Goal: Information Seeking & Learning: Learn about a topic

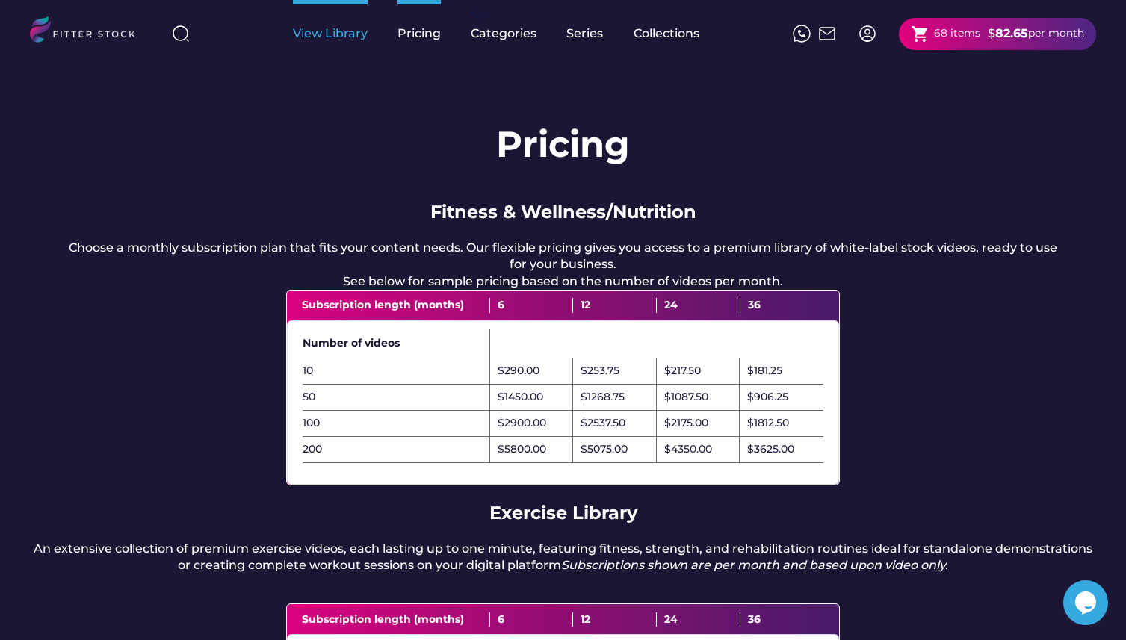
click at [335, 31] on div "View Library" at bounding box center [330, 33] width 75 height 16
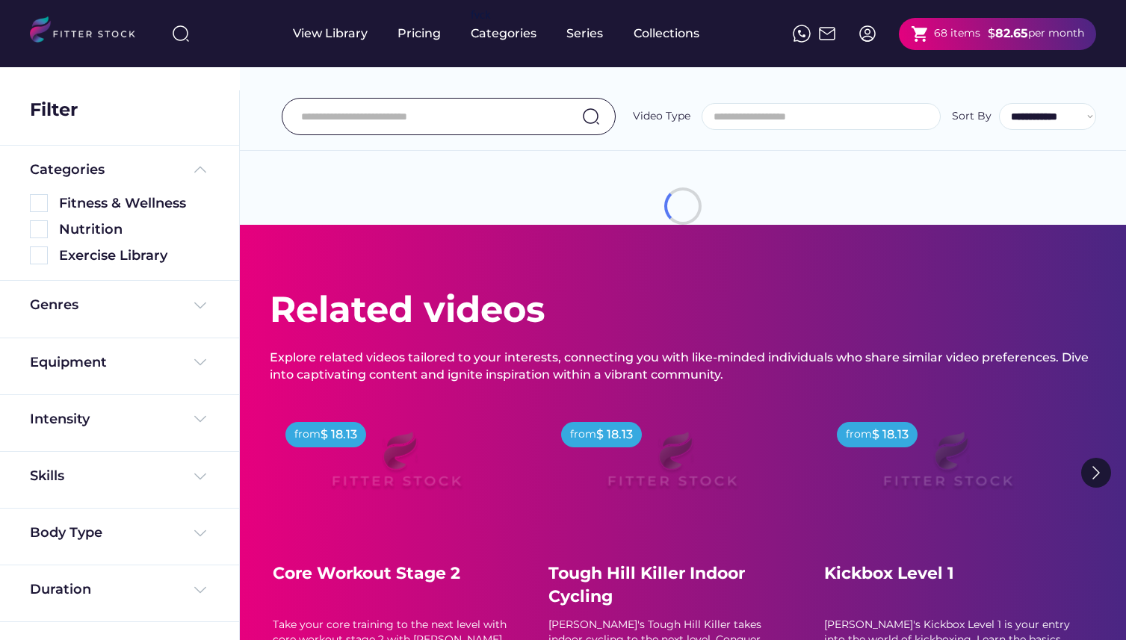
select select
click at [85, 377] on div "Equipment" at bounding box center [119, 366] width 179 height 26
click at [87, 365] on div "Equipment" at bounding box center [68, 362] width 77 height 19
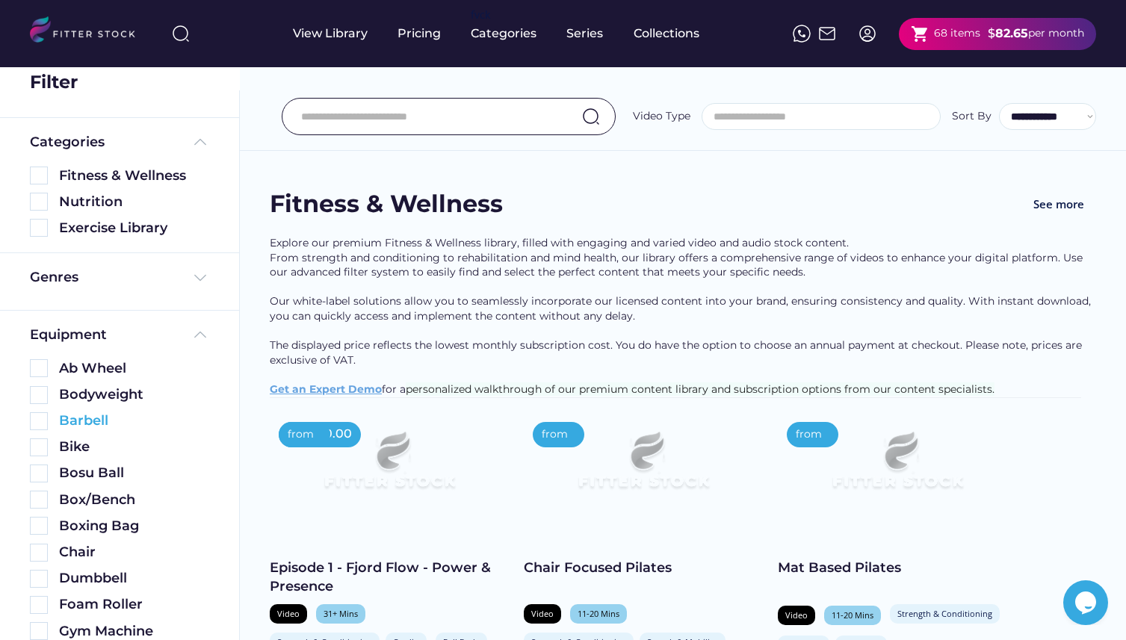
scroll to position [28, 0]
click at [43, 396] on img at bounding box center [39, 395] width 18 height 18
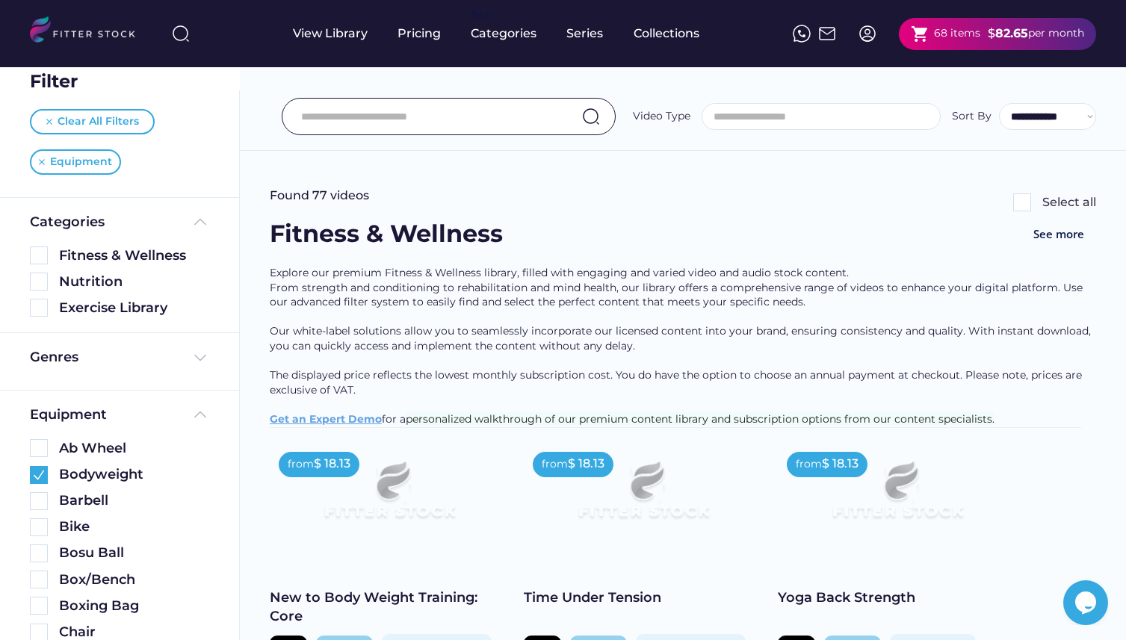
scroll to position [19, 0]
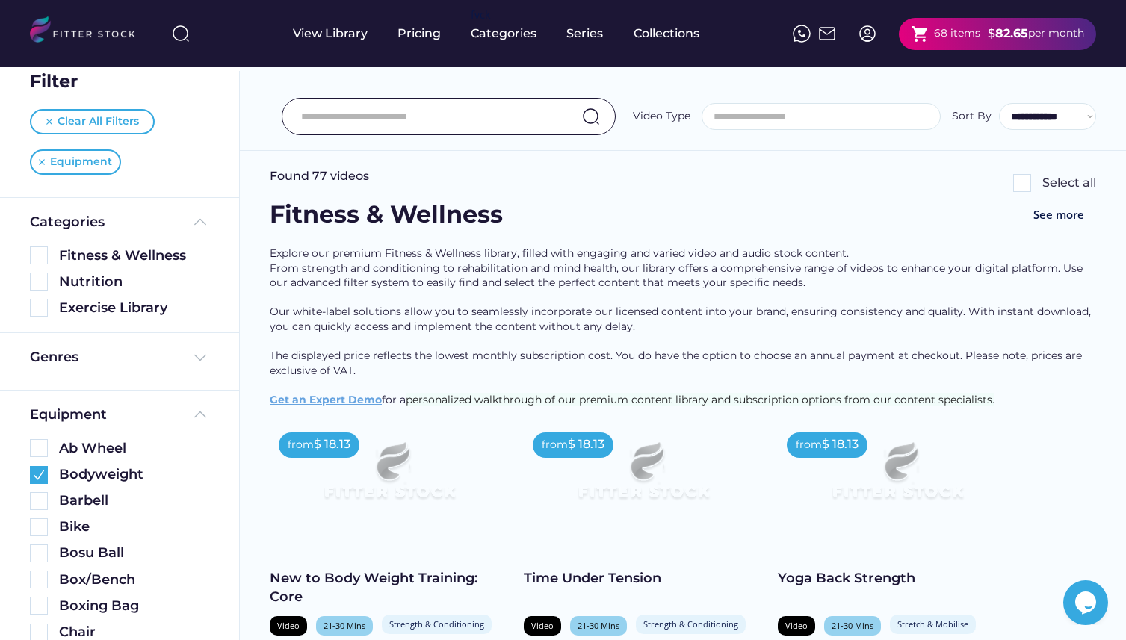
drag, startPoint x: 1002, startPoint y: 410, endPoint x: 269, endPoint y: 411, distance: 733.0
click at [270, 408] on div "Explore our premium Fitness & Wellness library, filled with engaging and varied…" at bounding box center [683, 327] width 826 height 161
click at [398, 332] on div "Explore our premium Fitness & Wellness library, filled with engaging and varied…" at bounding box center [683, 327] width 826 height 161
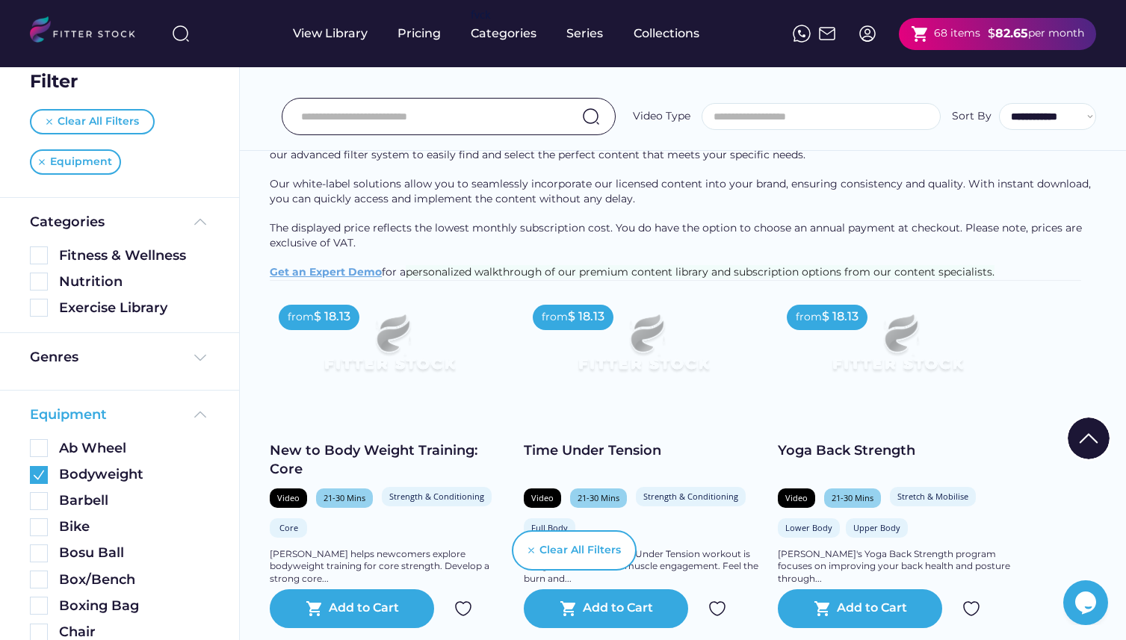
scroll to position [0, 0]
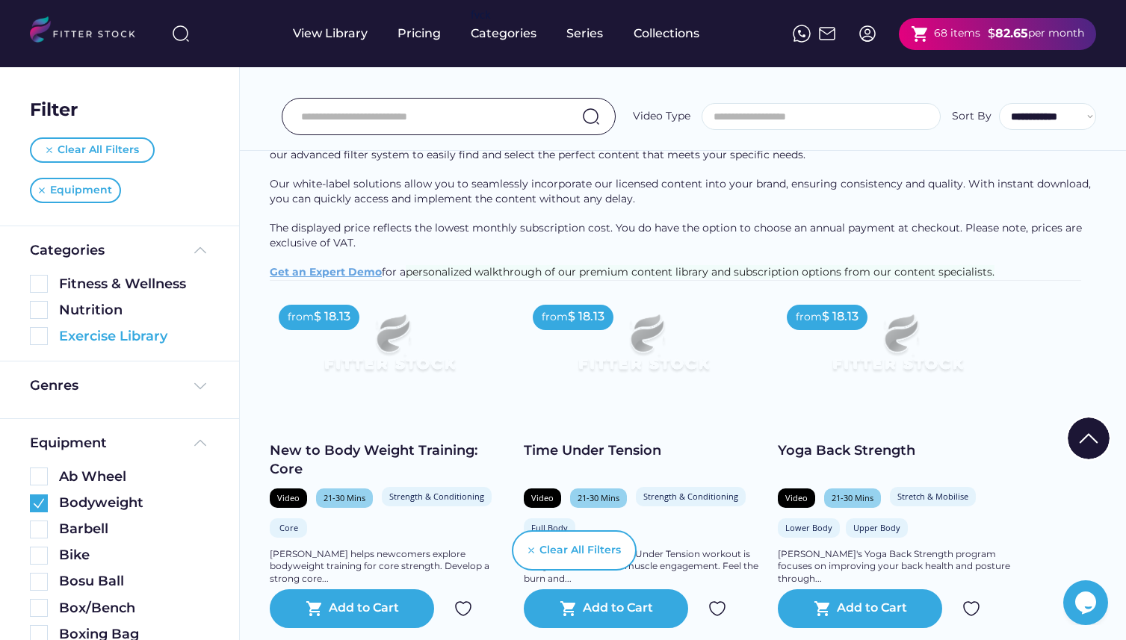
click at [41, 341] on img at bounding box center [39, 336] width 18 height 18
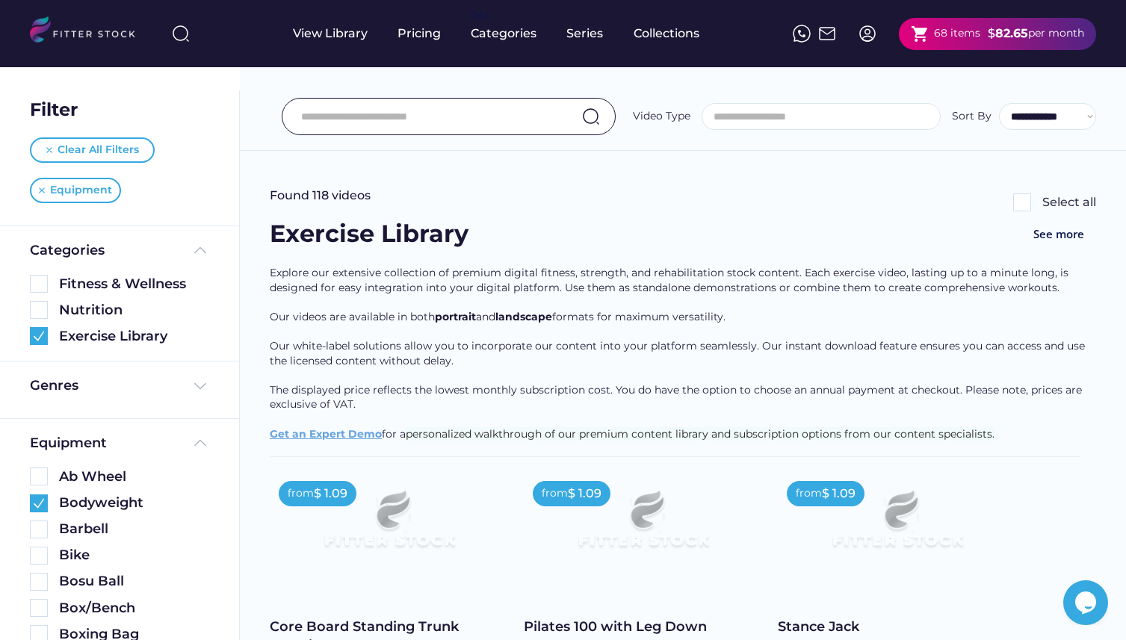
click at [894, 124] on span at bounding box center [821, 116] width 238 height 25
click at [853, 113] on input "search" at bounding box center [825, 116] width 238 height 11
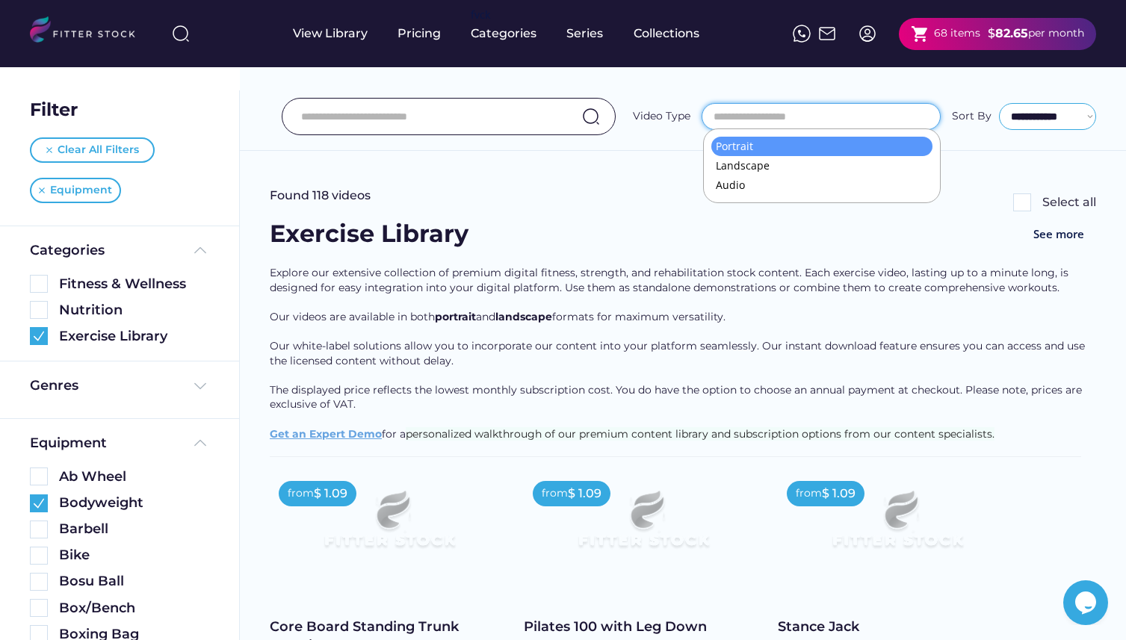
click at [1037, 120] on select "**********" at bounding box center [1047, 116] width 97 height 27
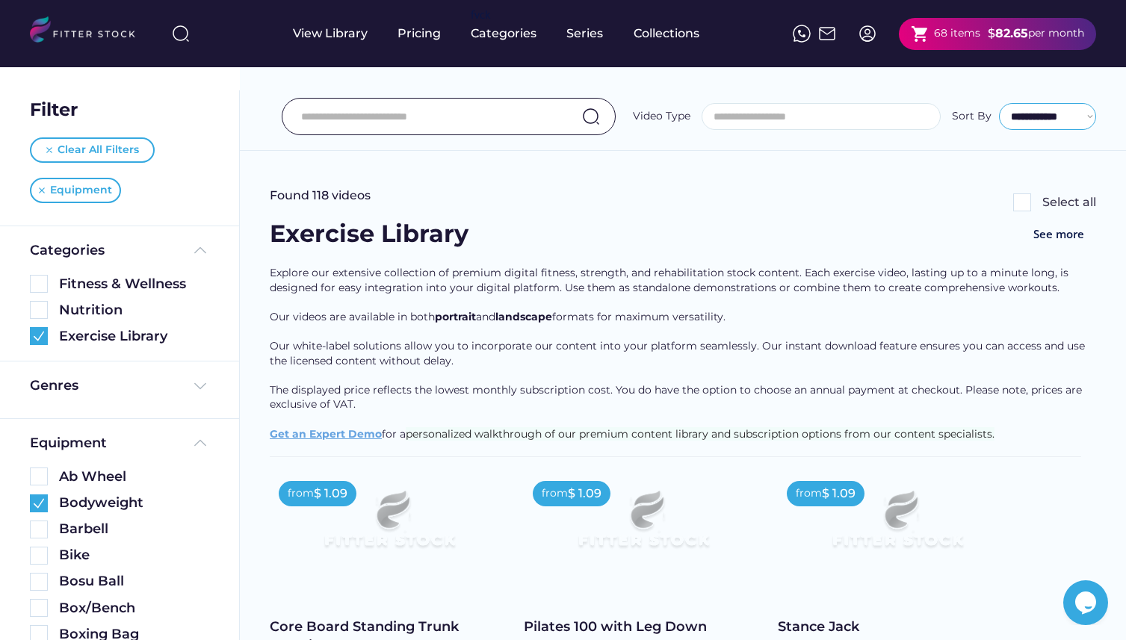
select select "**********"
click at [999, 103] on select "**********" at bounding box center [1047, 116] width 97 height 27
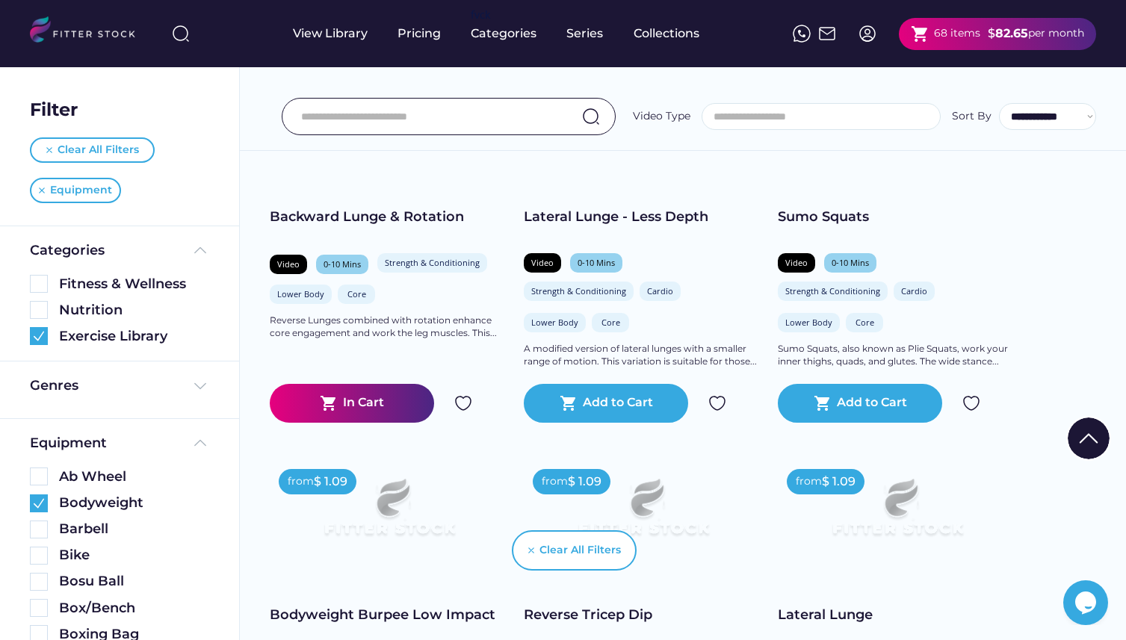
scroll to position [2233, 0]
